Goal: Task Accomplishment & Management: Manage account settings

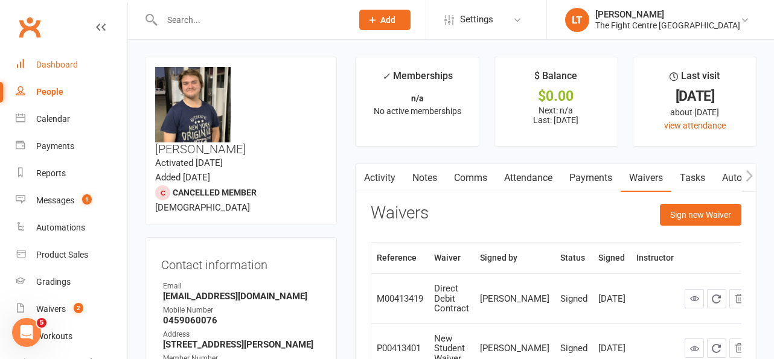
click at [54, 61] on div "Dashboard" at bounding box center [57, 65] width 42 height 10
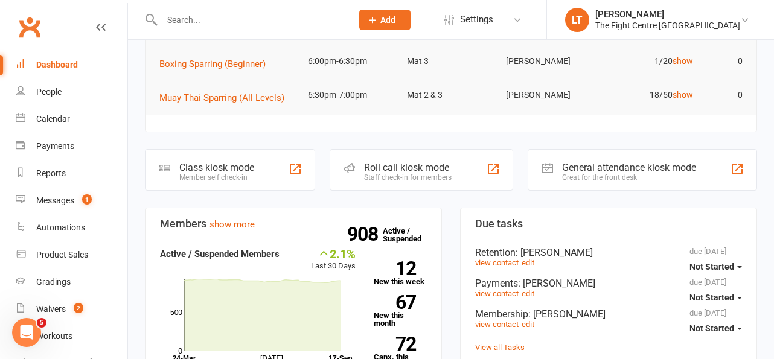
scroll to position [193, 0]
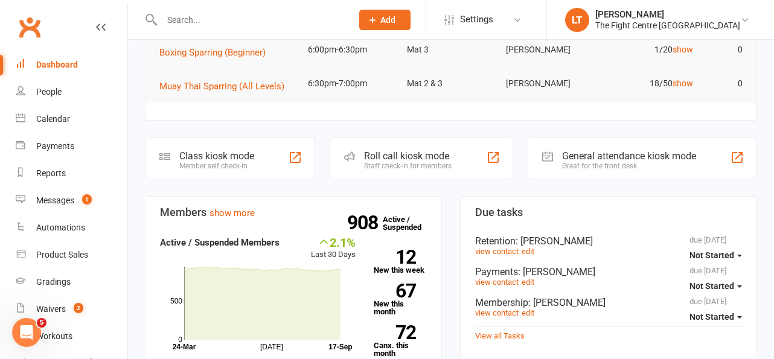
click at [290, 212] on h3 "Members show more" at bounding box center [293, 212] width 267 height 12
click at [61, 313] on div "Waivers" at bounding box center [51, 309] width 30 height 10
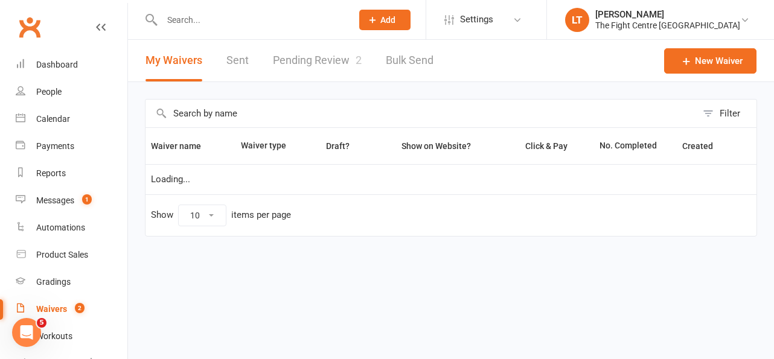
click at [328, 57] on link "Pending Review 2" at bounding box center [317, 61] width 89 height 42
